Goal: Task Accomplishment & Management: Complete application form

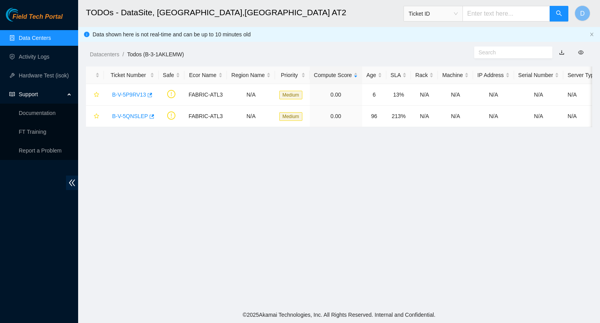
click at [35, 41] on link "Data Centers" at bounding box center [35, 38] width 32 height 6
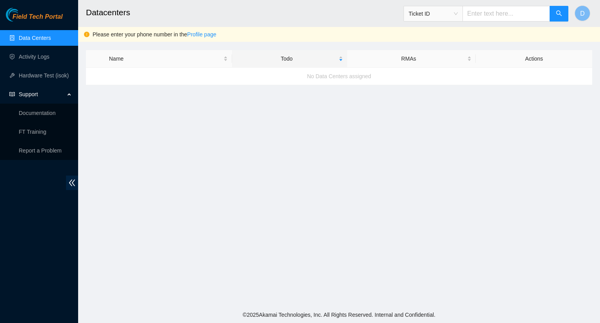
click at [36, 41] on link "Data Centers" at bounding box center [35, 38] width 32 height 6
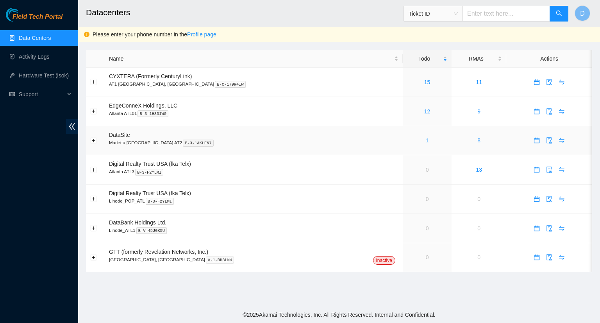
click at [426, 141] on link "1" at bounding box center [427, 140] width 3 height 6
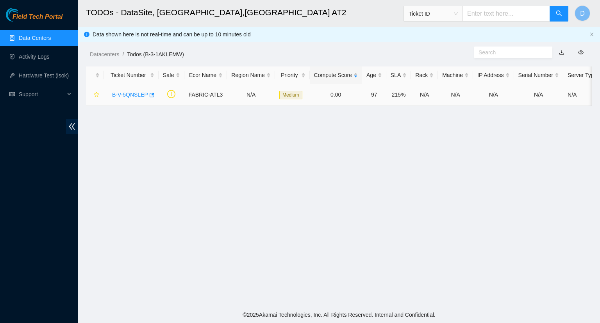
click at [124, 96] on link "B-V-5QNSLEP" at bounding box center [130, 94] width 36 height 6
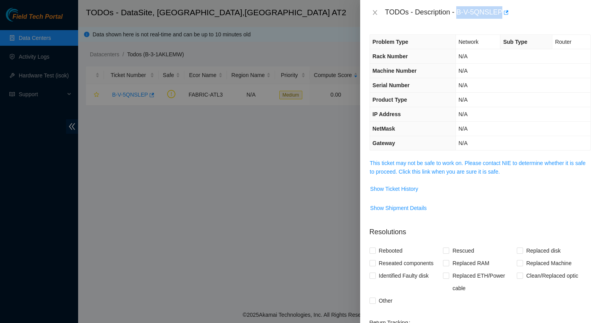
drag, startPoint x: 500, startPoint y: 11, endPoint x: 458, endPoint y: 12, distance: 42.2
click at [458, 12] on div "TODOs - Description - B-V-5QNSLEP" at bounding box center [487, 12] width 205 height 12
copy div "B-V-5QNSLEP"
click at [299, 172] on div at bounding box center [300, 161] width 600 height 323
click at [377, 15] on icon "close" at bounding box center [375, 12] width 6 height 6
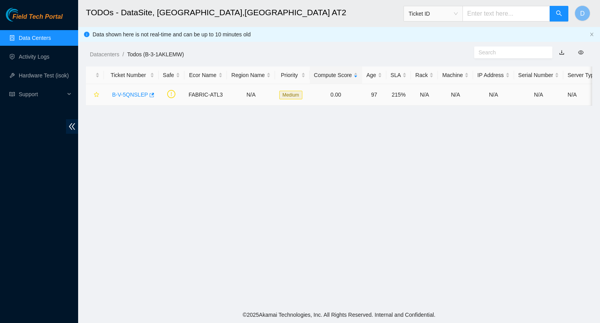
click at [136, 96] on link "B-V-5QNSLEP" at bounding box center [130, 94] width 36 height 6
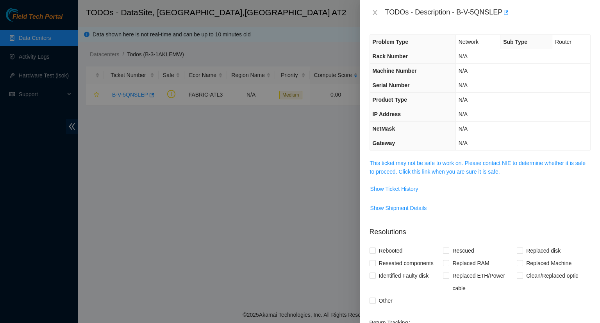
click at [162, 145] on div at bounding box center [300, 161] width 600 height 323
click at [375, 13] on icon "close" at bounding box center [375, 12] width 4 height 5
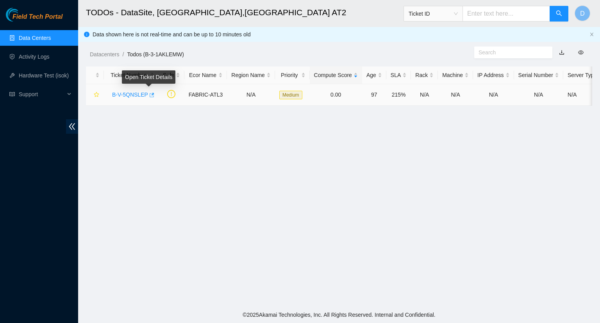
click at [150, 94] on icon "button" at bounding box center [152, 95] width 5 height 4
click at [37, 58] on link "Activity Logs" at bounding box center [34, 57] width 31 height 6
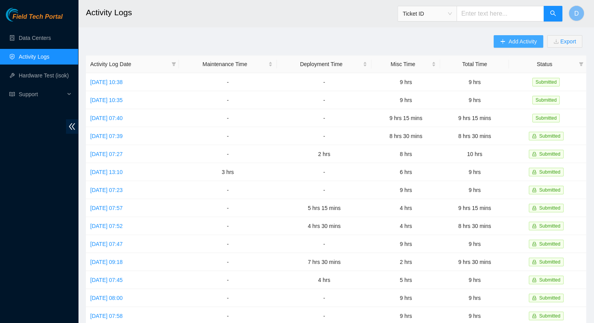
click at [509, 44] on span "Add Activity" at bounding box center [523, 41] width 28 height 9
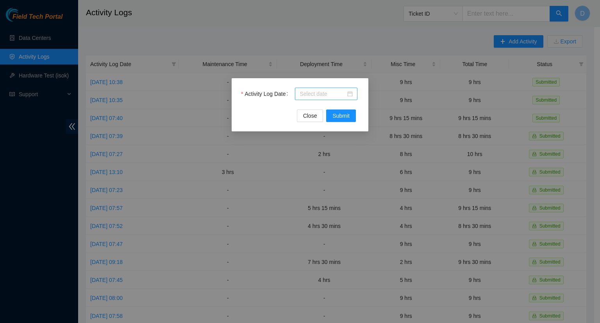
click at [346, 97] on div at bounding box center [326, 93] width 53 height 9
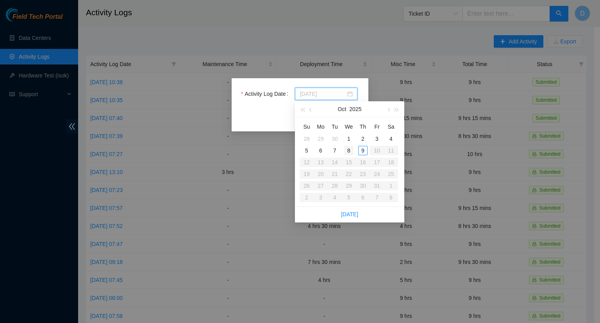
type input "[DATE]"
click at [347, 151] on div "8" at bounding box center [348, 150] width 9 height 9
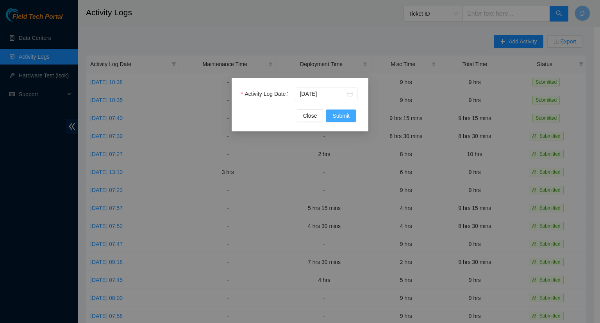
click at [341, 120] on span "Submit" at bounding box center [340, 115] width 17 height 9
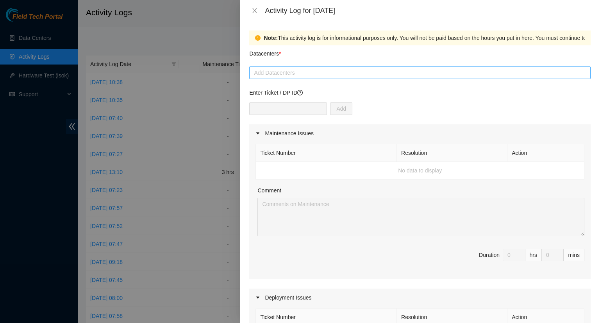
click at [314, 70] on div at bounding box center [419, 72] width 337 height 9
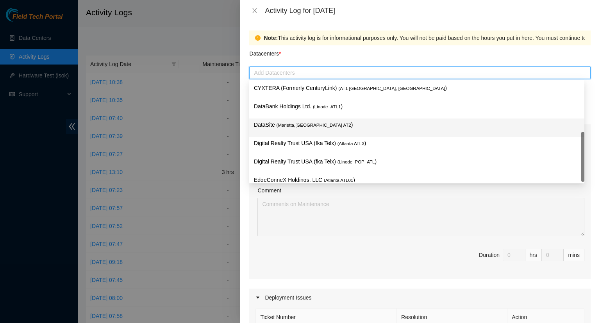
scroll to position [11, 0]
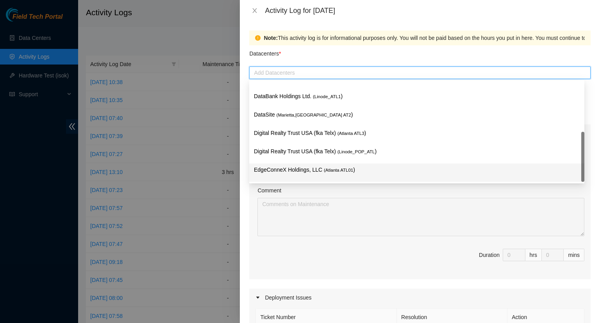
click at [304, 166] on p "EdgeConneX Holdings, LLC ( Atlanta ATL01 )" at bounding box center [417, 169] width 326 height 9
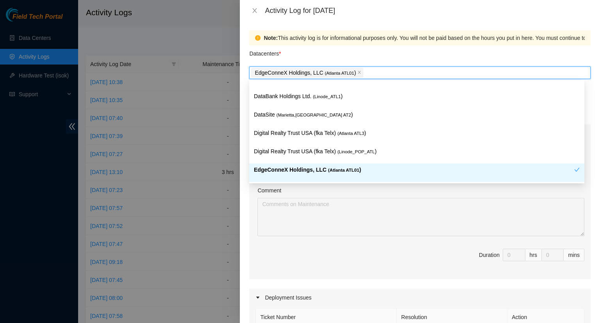
click at [391, 196] on div "Comment" at bounding box center [420, 192] width 327 height 12
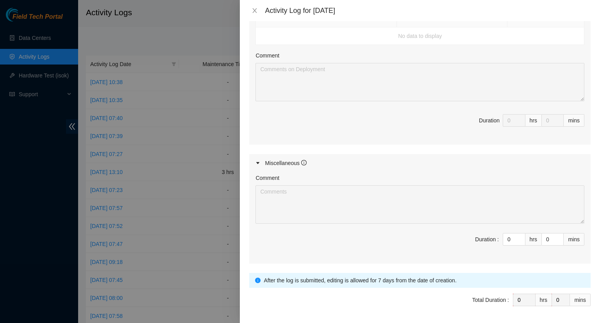
scroll to position [312, 0]
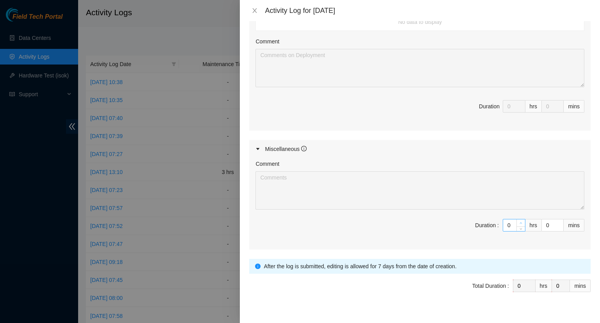
type input "1"
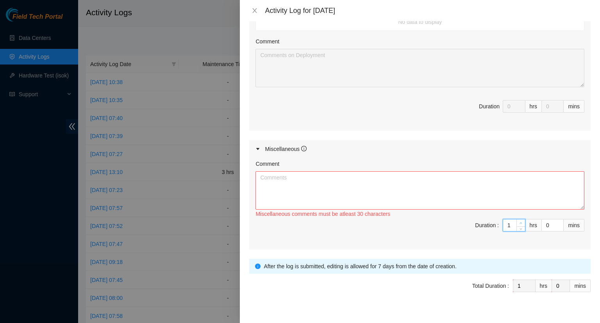
click at [519, 221] on icon "up" at bounding box center [520, 222] width 3 height 3
type input "2"
click at [519, 221] on icon "up" at bounding box center [520, 222] width 3 height 3
type input "3"
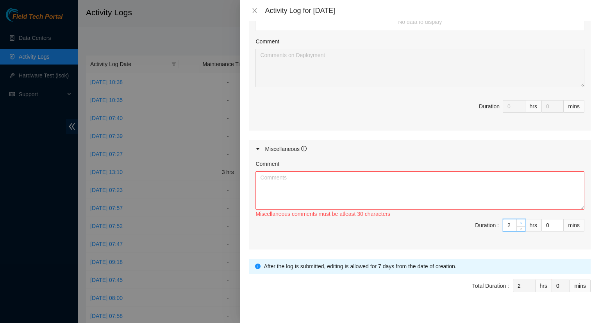
type input "3"
click at [519, 221] on icon "up" at bounding box center [520, 222] width 3 height 3
type input "4"
click at [519, 221] on icon "up" at bounding box center [520, 222] width 3 height 3
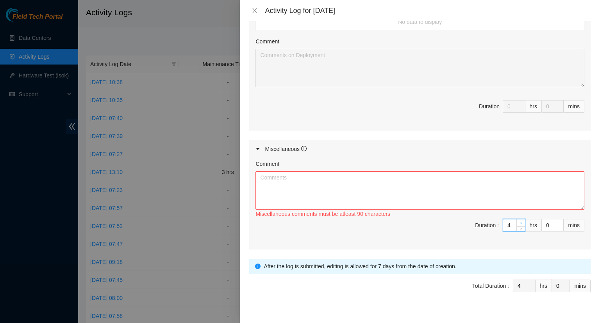
type input "5"
click at [519, 221] on icon "up" at bounding box center [520, 222] width 3 height 3
type input "6"
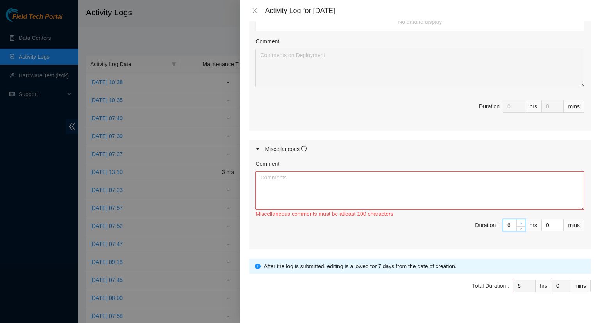
click at [519, 221] on icon "up" at bounding box center [520, 222] width 3 height 3
type input "7"
click at [519, 221] on icon "up" at bounding box center [520, 222] width 3 height 3
type input "8"
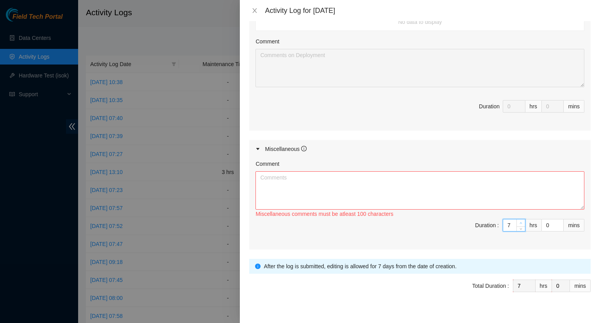
type input "8"
click at [519, 221] on icon "up" at bounding box center [520, 222] width 3 height 3
type input "9"
click at [519, 221] on icon "up" at bounding box center [520, 222] width 3 height 3
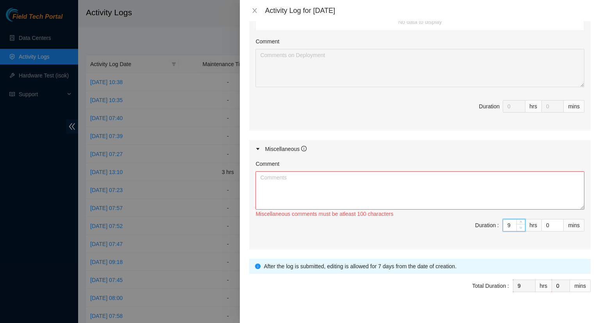
type input "8"
click at [519, 226] on icon "down" at bounding box center [520, 227] width 3 height 3
drag, startPoint x: 543, startPoint y: 223, endPoint x: 537, endPoint y: 225, distance: 5.8
click at [542, 225] on input "0" at bounding box center [552, 225] width 21 height 12
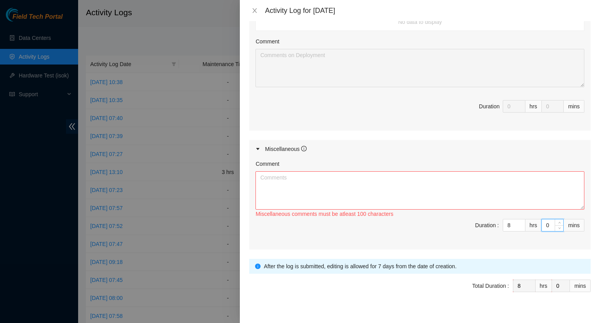
type input "3"
type input "30"
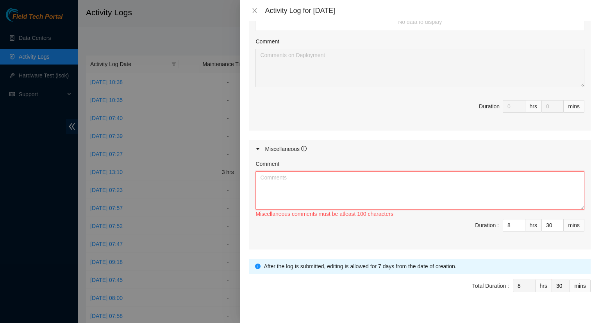
click at [328, 187] on textarea "Comment" at bounding box center [419, 190] width 329 height 38
click at [453, 176] on textarea "- Did a walk through of the cage to inspect cleanliness and organization of cag…" at bounding box center [419, 190] width 329 height 38
drag, startPoint x: 265, startPoint y: 183, endPoint x: 272, endPoint y: 184, distance: 6.7
click at [267, 183] on textarea "- Did a walk through of the cage to inspect cleanliness and organization. -" at bounding box center [419, 190] width 329 height 38
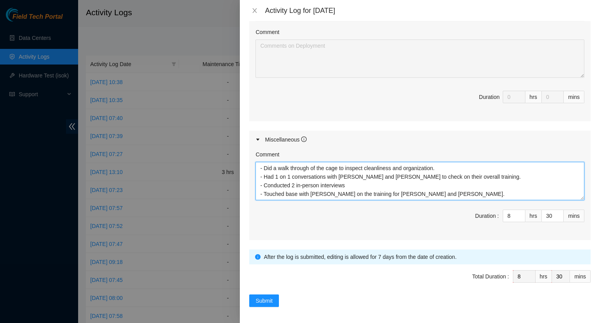
scroll to position [283, 0]
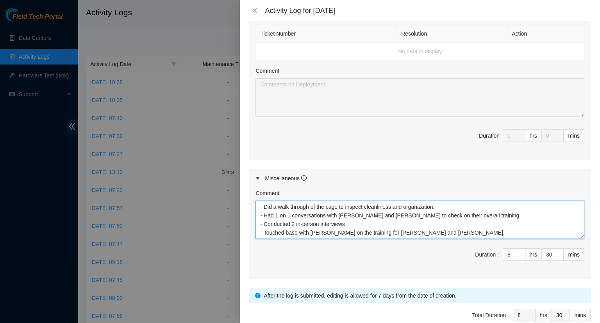
click at [440, 208] on textarea "- Did a walk through of the cage to inspect cleanliness and organization. - Had…" at bounding box center [419, 219] width 329 height 38
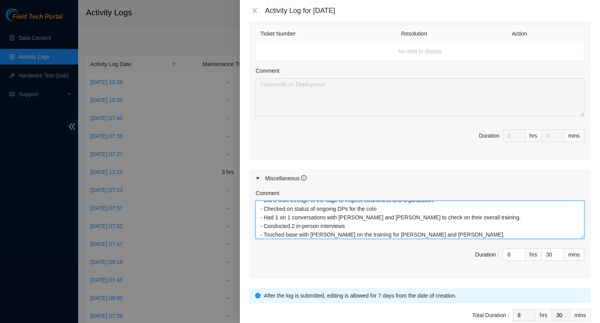
scroll to position [9, 0]
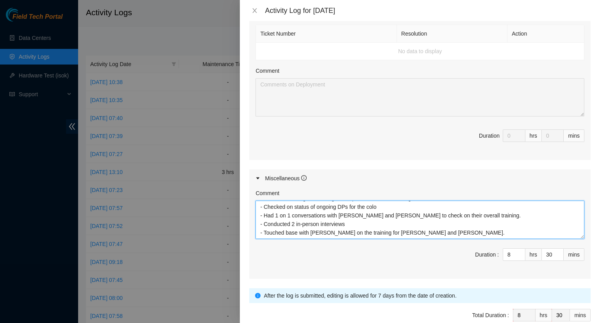
type textarea "- Did a walk through of the cage to inspect cleanliness and organization. - Che…"
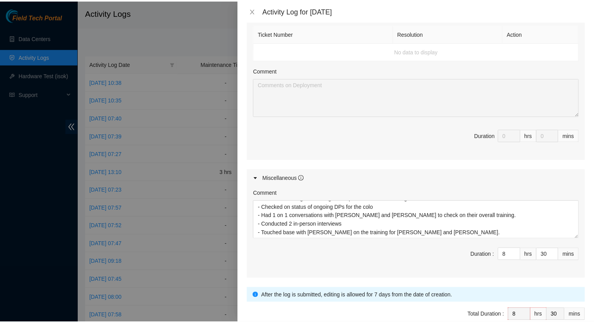
scroll to position [322, 0]
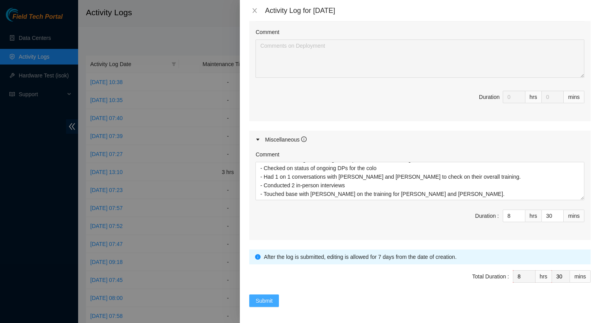
click at [271, 298] on span "Submit" at bounding box center [263, 300] width 17 height 9
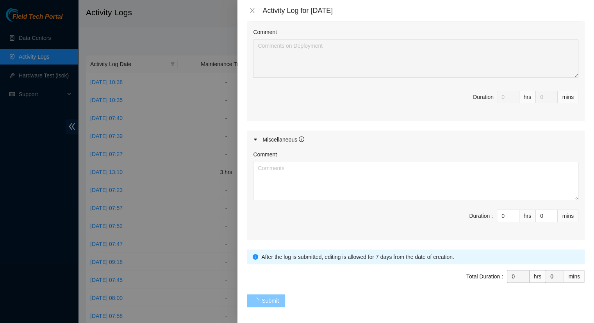
scroll to position [0, 0]
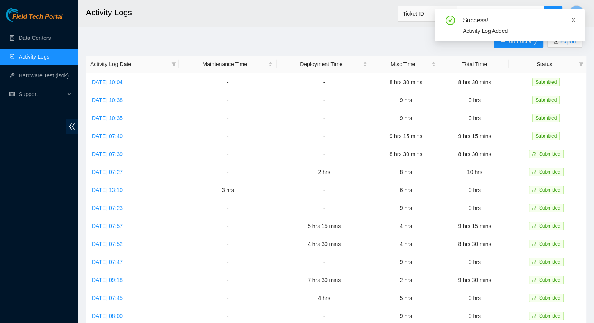
click at [573, 21] on icon "close" at bounding box center [573, 20] width 4 height 4
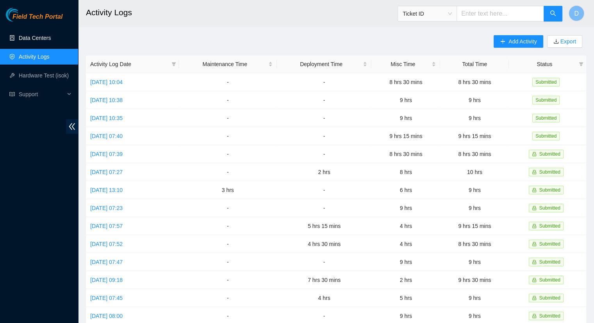
click at [35, 41] on link "Data Centers" at bounding box center [35, 38] width 32 height 6
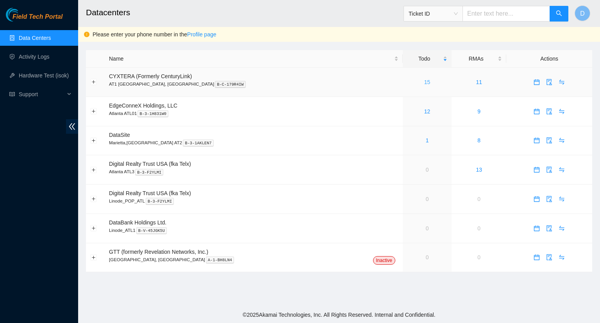
click at [424, 82] on link "15" at bounding box center [427, 82] width 6 height 6
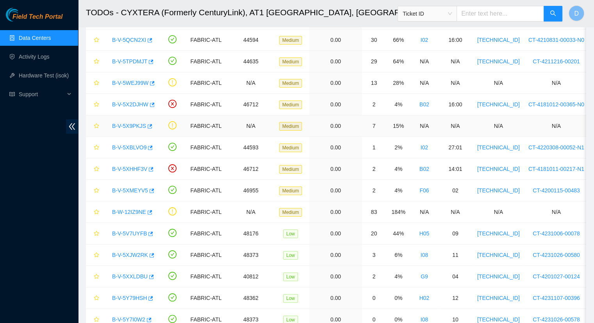
scroll to position [78, 0]
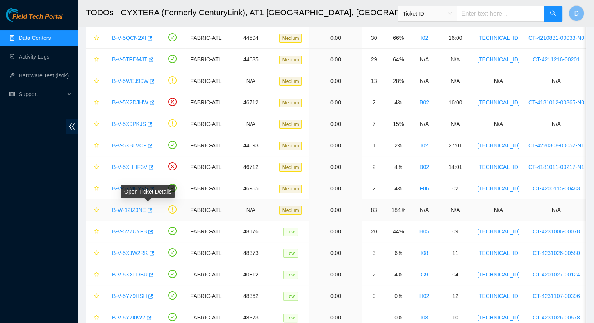
click at [146, 210] on icon "button" at bounding box center [148, 209] width 5 height 5
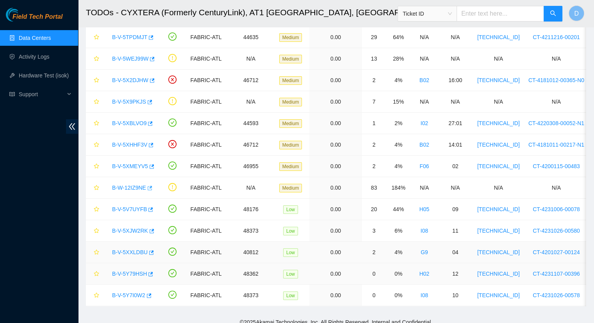
scroll to position [112, 0]
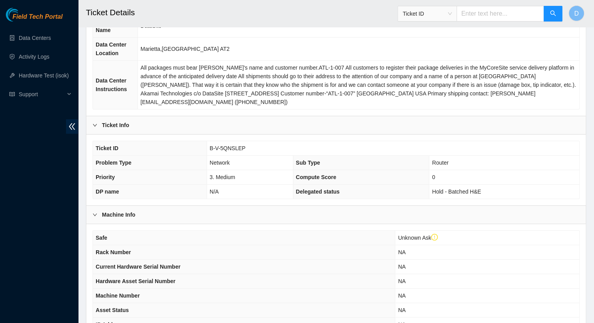
scroll to position [220, 0]
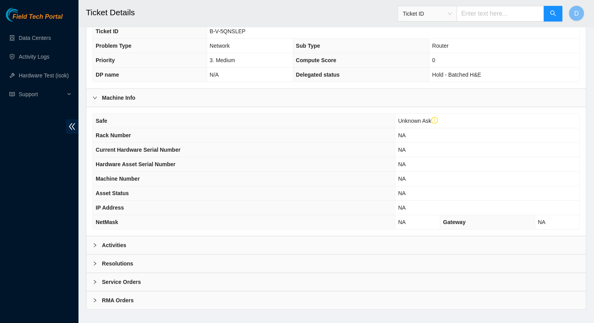
click at [118, 236] on div "Activities" at bounding box center [336, 245] width 500 height 18
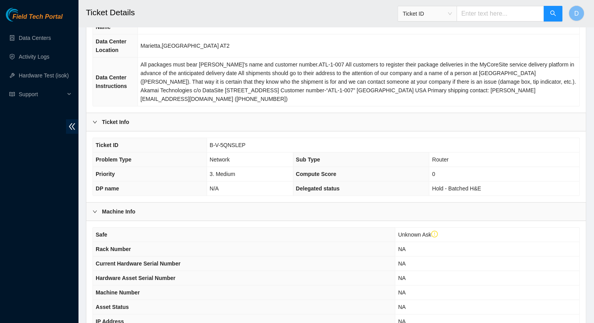
scroll to position [0, 0]
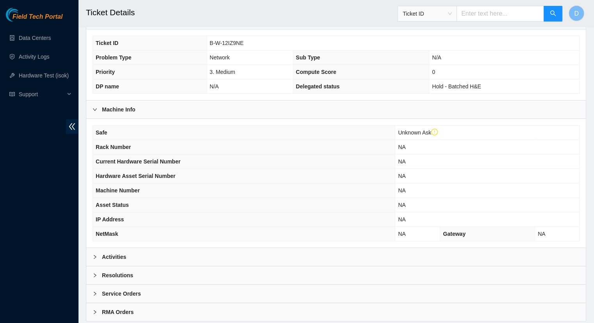
scroll to position [194, 0]
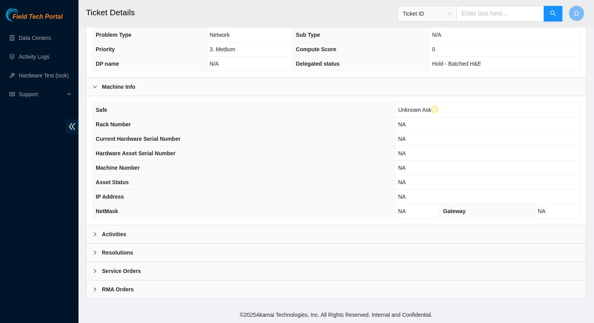
click at [106, 235] on b "Activities" at bounding box center [114, 234] width 24 height 9
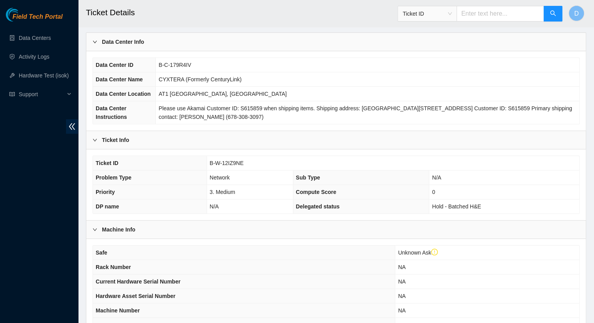
scroll to position [0, 0]
